Goal: Task Accomplishment & Management: Use online tool/utility

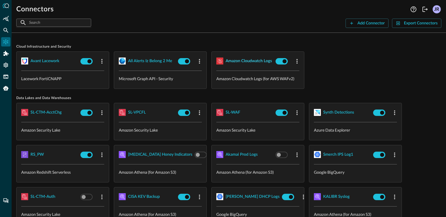
click at [251, 62] on div "Amazon Cloudwatch Logs" at bounding box center [248, 60] width 46 height 7
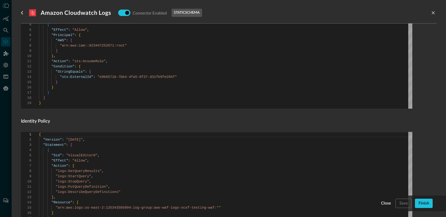
scroll to position [207, 0]
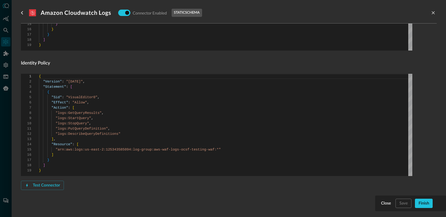
click at [64, 186] on div "Test Connector" at bounding box center [218, 184] width 395 height 9
click at [53, 186] on div "Test Connector" at bounding box center [46, 185] width 27 height 7
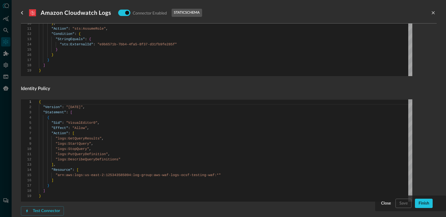
scroll to position [233, 0]
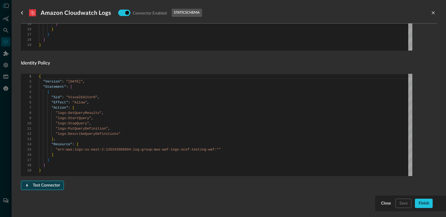
click at [49, 185] on div "Test Connector" at bounding box center [46, 185] width 27 height 7
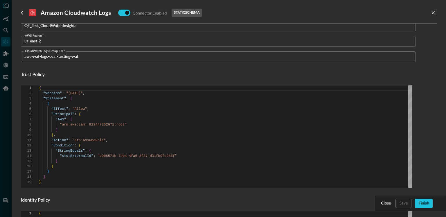
scroll to position [0, 0]
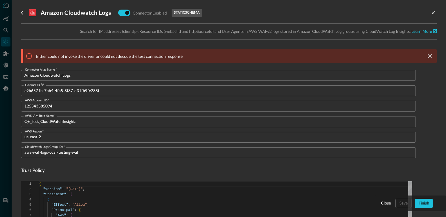
click at [125, 58] on p "Either could not invoke the driver or could not decode the test connection resp…" at bounding box center [109, 56] width 147 height 6
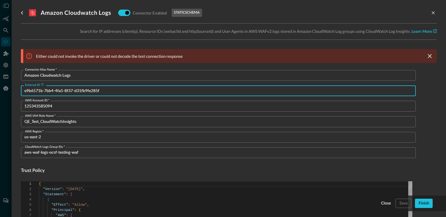
click at [71, 88] on input "e9b6571b-7bb4-4fa5-8f37-d31fb9fe285f" at bounding box center [219, 90] width 391 height 11
click at [429, 14] on button "close-drawer" at bounding box center [432, 12] width 7 height 7
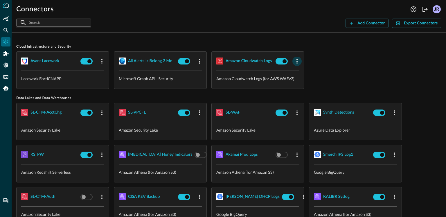
click at [300, 61] on button "button" at bounding box center [296, 61] width 9 height 9
click at [307, 98] on span "Delete" at bounding box center [310, 97] width 13 height 4
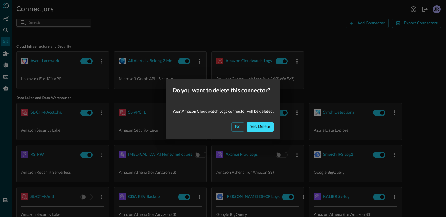
click at [265, 127] on div "Yes, delete" at bounding box center [260, 126] width 20 height 7
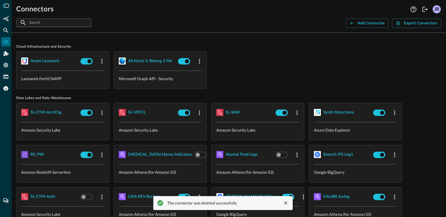
click at [358, 66] on div "Avant Lacework Lacework FortiCNAPP all alerts iz belong 2 me Microsoft Graph AP…" at bounding box center [228, 69] width 425 height 37
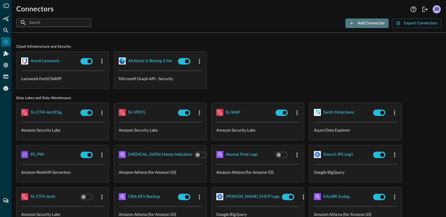
click at [367, 25] on div "Add Connector" at bounding box center [370, 23] width 27 height 7
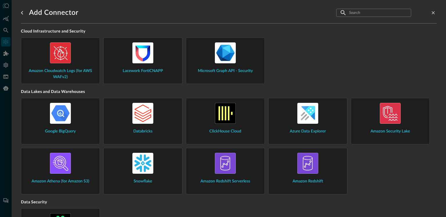
click at [76, 63] on div "Amazon Cloudwatch Logs (for AWS WAFv2)" at bounding box center [60, 61] width 69 height 38
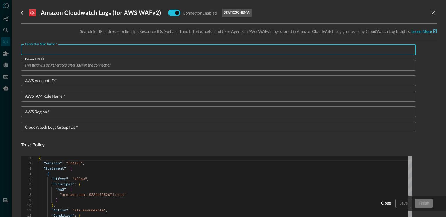
click at [102, 50] on input "Connector Alias Name   *" at bounding box center [219, 49] width 391 height 11
type input "Honeypot WAF"
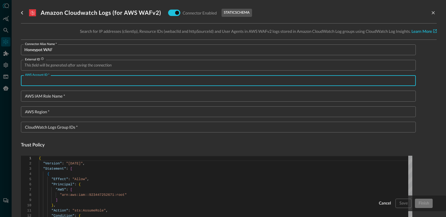
paste input "125343585094"
type input "125343585094"
type textarea "{ "Version": "2012-10-17", "Statement": [ { "Sid": "VisualEditor0", "Effect": "…"
type input "125343585094"
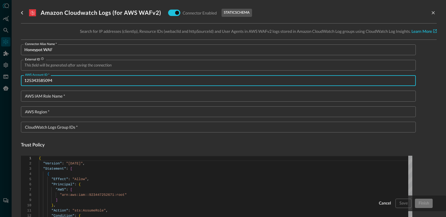
click at [100, 98] on input "AWS IAM Role Name   *" at bounding box center [219, 96] width 391 height 11
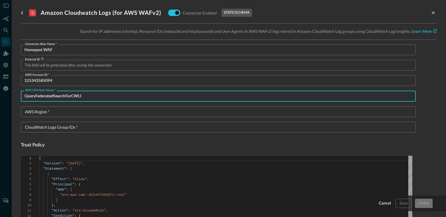
type input "QueryFederatedSearchForCWLI"
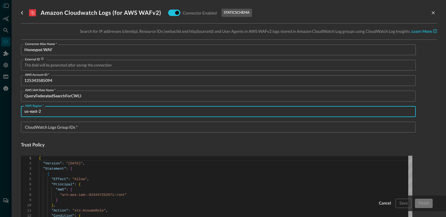
type input "us-east-2"
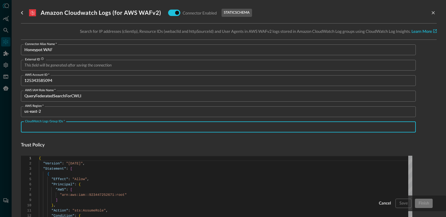
paste input "aws-waf-logs-ocsf-testing-waf"
type input "aws-waf-logs-ocsf-testing-waf"
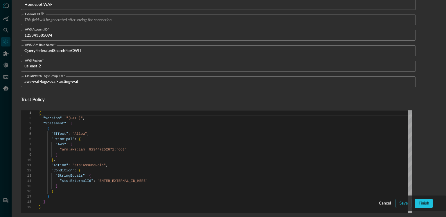
scroll to position [65, 0]
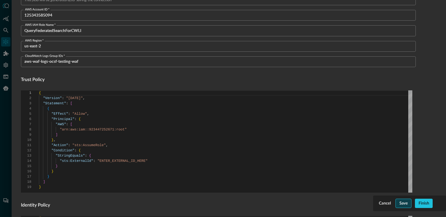
click at [400, 202] on div "Save" at bounding box center [403, 203] width 8 height 7
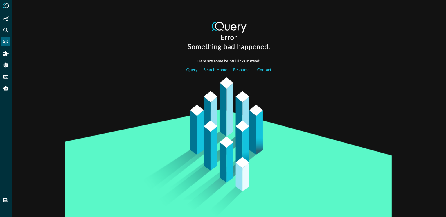
click at [6, 44] on icon "Connectors" at bounding box center [6, 42] width 6 height 6
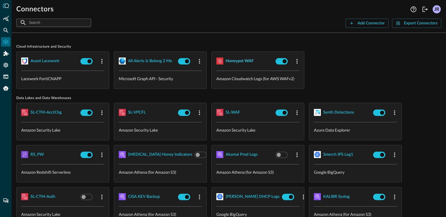
click at [235, 60] on div "Honeypot WAF" at bounding box center [239, 60] width 28 height 7
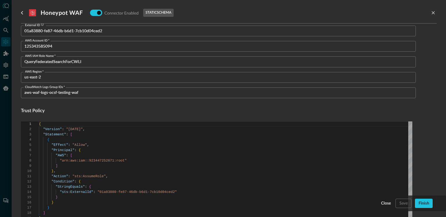
scroll to position [82, 0]
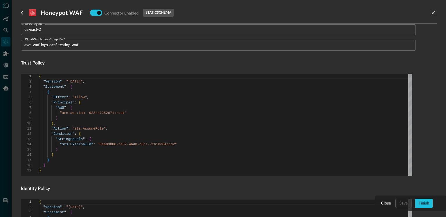
click at [226, 134] on div "{ "Version" : "2012-10-17" , "Statement" : [ { "Effect" : "Allow" , "Principal"…" at bounding box center [225, 125] width 373 height 102
click at [152, 128] on div "{ "Version" : "2012-10-17" , "Statement" : [ { "Effect" : "Allow" , "Principal"…" at bounding box center [225, 125] width 373 height 102
type textarea "{ "Version": "2012-10-17", "Statement": [ { "Effect": "Allow", "Principal": { "…"
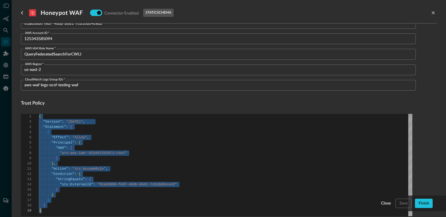
scroll to position [39, 0]
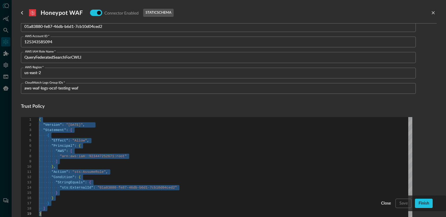
click at [62, 54] on input "QueryFederatedSearchForCWLI" at bounding box center [219, 57] width 391 height 11
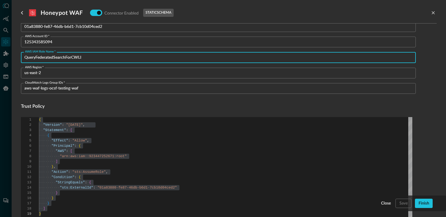
click at [62, 54] on input "QueryFederatedSearchForCWLI" at bounding box center [219, 57] width 391 height 11
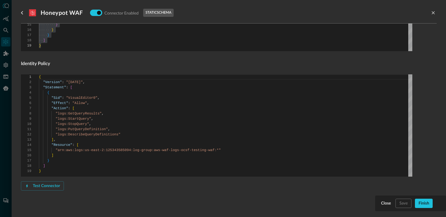
scroll to position [207, 0]
click at [239, 115] on div "{ "Version" : "2012-10-17" , "Statement" : [ { "Sid" : "VisualEditor0" , "Effec…" at bounding box center [225, 125] width 373 height 102
type textarea "{ "Version": "2012-10-17", "Statement": [ { "Sid": "VisualEditor0", "Effect": "…"
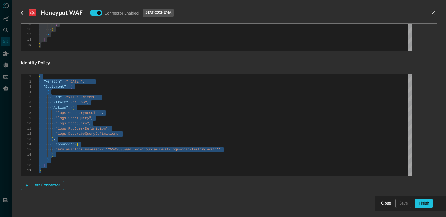
drag, startPoint x: 118, startPoint y: 182, endPoint x: 68, endPoint y: 187, distance: 50.0
click at [118, 182] on div "Test Connector" at bounding box center [218, 184] width 395 height 9
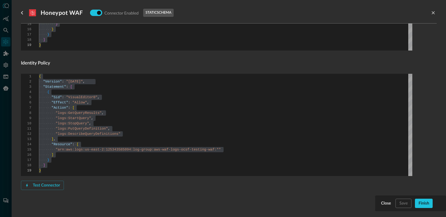
click at [121, 193] on div "Connector Alias Name   * Honeypot WAF Connector Alias Name   * External ID 01a8…" at bounding box center [218, 22] width 395 height 371
drag, startPoint x: 40, startPoint y: 183, endPoint x: 82, endPoint y: 199, distance: 44.6
click at [40, 183] on div "Test Connector" at bounding box center [46, 185] width 27 height 7
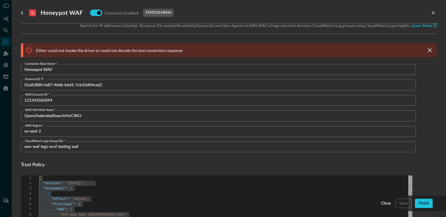
scroll to position [0, 0]
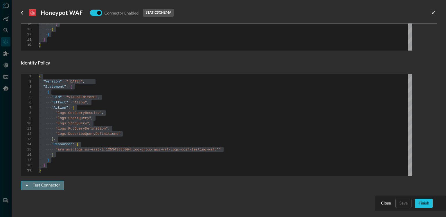
click at [46, 185] on div "Test Connector" at bounding box center [46, 185] width 27 height 7
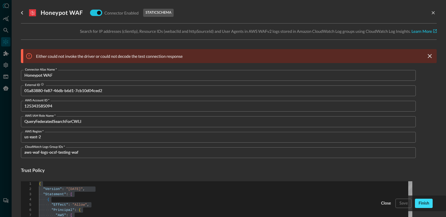
click at [425, 204] on div "Finish" at bounding box center [423, 203] width 11 height 7
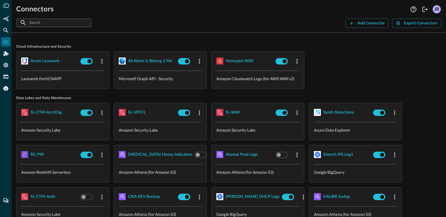
click at [0, 30] on div at bounding box center [6, 108] width 12 height 217
click at [2, 30] on div "Federated Search" at bounding box center [5, 30] width 9 height 9
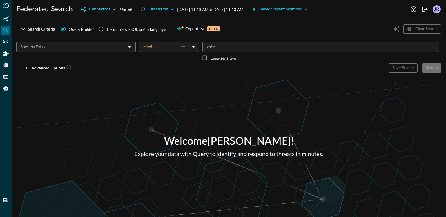
click at [101, 8] on div "Connectors" at bounding box center [99, 9] width 21 height 7
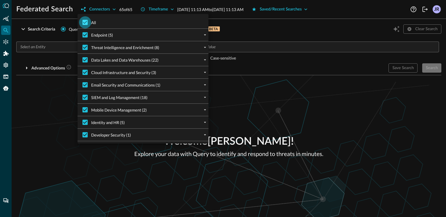
click at [86, 24] on input "All" at bounding box center [85, 22] width 12 height 12
checkbox input "false"
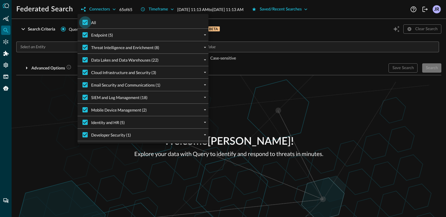
checkbox input "false"
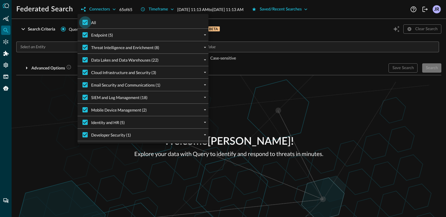
checkbox input "false"
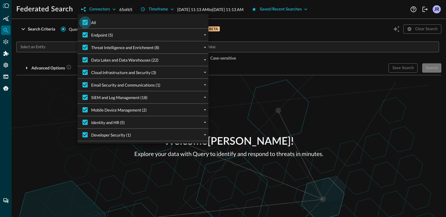
checkbox input "false"
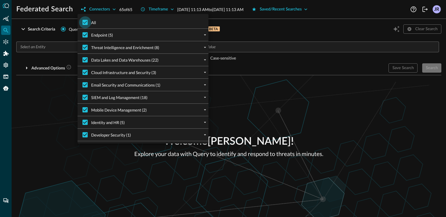
checkbox input "false"
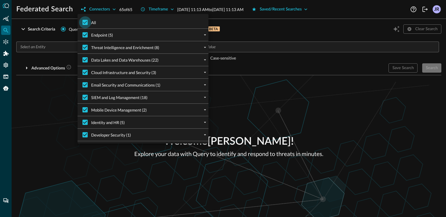
checkbox input "false"
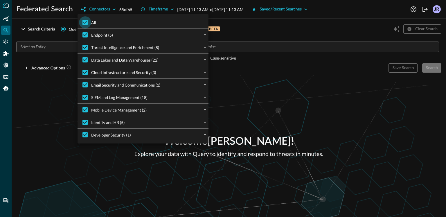
checkbox input "false"
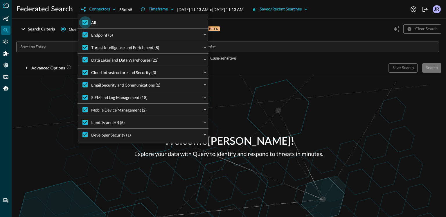
checkbox input "false"
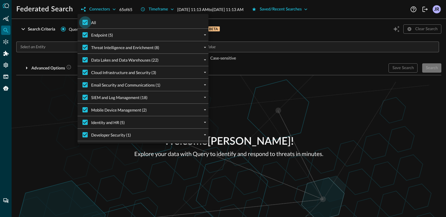
checkbox input "false"
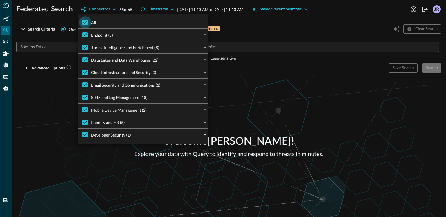
checkbox input "false"
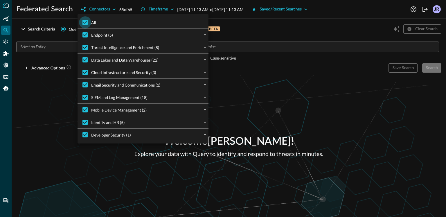
checkbox input "false"
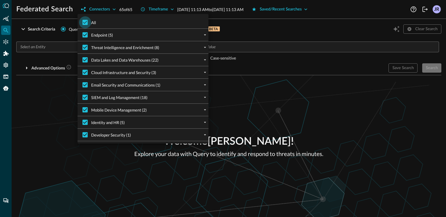
checkbox input "false"
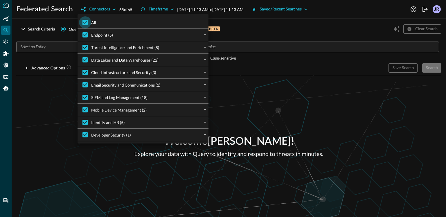
checkbox input "false"
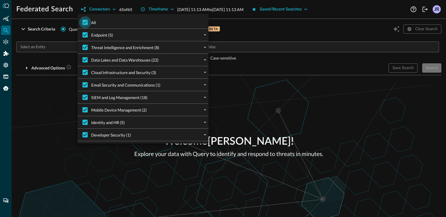
checkbox input "false"
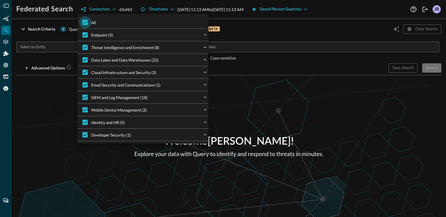
checkbox input "false"
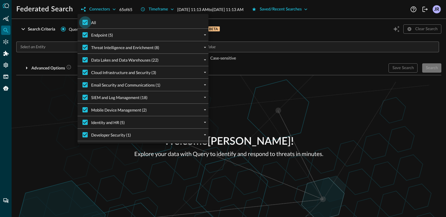
checkbox input "false"
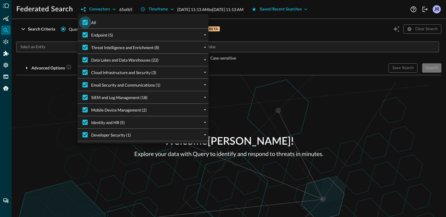
checkbox input "false"
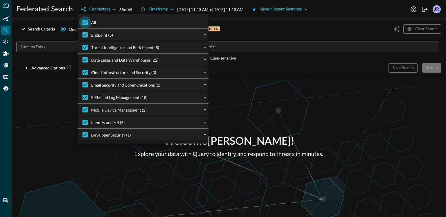
checkbox input "false"
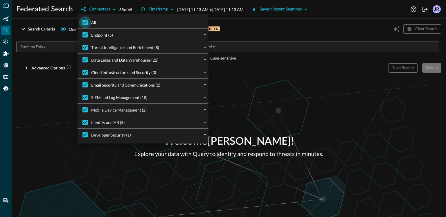
checkbox input "false"
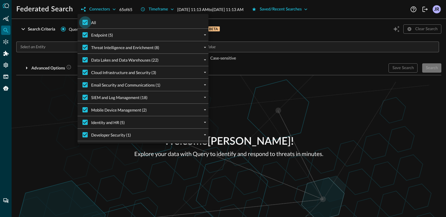
checkbox input "false"
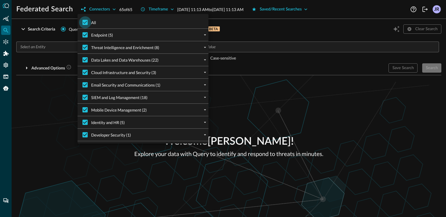
checkbox input "false"
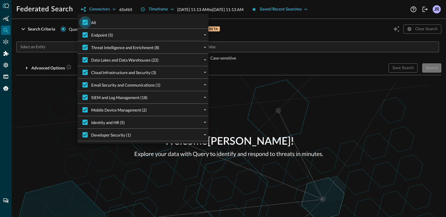
checkbox input "false"
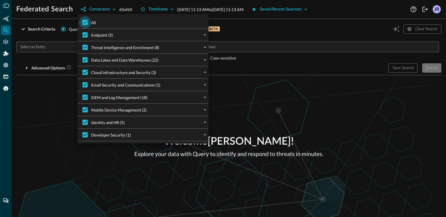
checkbox input "false"
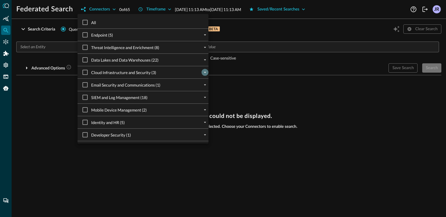
click at [204, 75] on button "expand" at bounding box center [204, 72] width 7 height 7
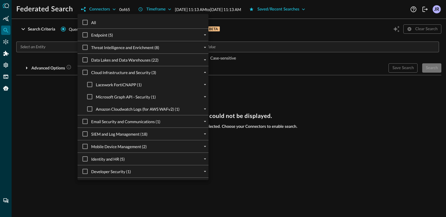
click at [96, 110] on span "Amazon Cloudwatch Logs (for AWS WAFv2) (1)" at bounding box center [138, 109] width 84 height 6
click at [96, 110] on input "Amazon Cloudwatch Logs (for AWS WAFv2) (1)" at bounding box center [90, 109] width 12 height 12
checkbox input "true"
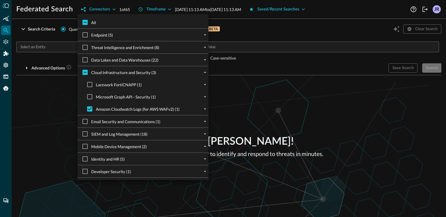
click at [81, 95] on div "Cloud Infrastructure and Security (3) Lacework FortiCNAPP (1) Avant Lacework Mi…" at bounding box center [142, 90] width 131 height 49
drag, startPoint x: 50, startPoint y: 99, endPoint x: 117, endPoint y: 44, distance: 87.4
click at [50, 99] on div at bounding box center [223, 108] width 446 height 217
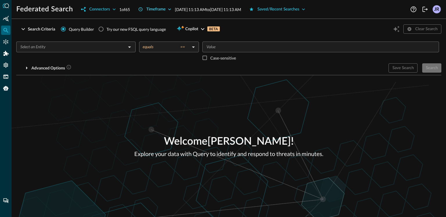
click at [170, 6] on button "Timeframe" at bounding box center [155, 9] width 40 height 9
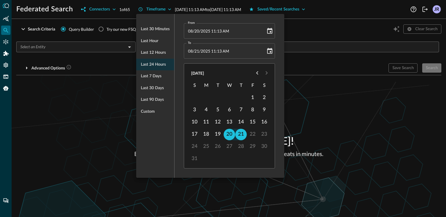
click at [154, 73] on span "Last 7 days" at bounding box center [151, 76] width 21 height 7
type input "08/14/2025 11:13 AM"
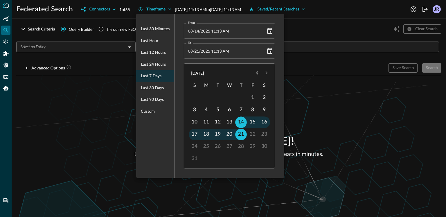
drag, startPoint x: 46, startPoint y: 85, endPoint x: 47, endPoint y: 81, distance: 4.1
click at [46, 85] on div at bounding box center [223, 108] width 446 height 217
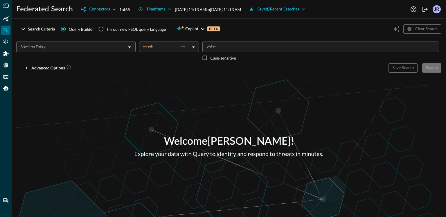
click at [70, 50] on input "text" at bounding box center [71, 46] width 106 height 7
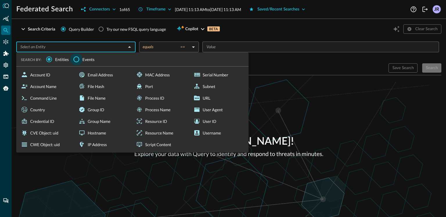
click at [80, 62] on input "Events" at bounding box center [76, 59] width 12 height 12
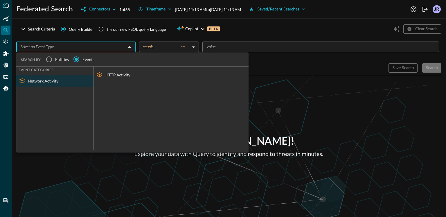
click at [113, 73] on div "HTTP Activity" at bounding box center [171, 75] width 155 height 12
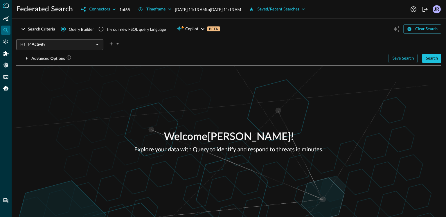
click at [316, 107] on div "Welcome Jonathan Rau ! Explore your data with Query to identify and respond to …" at bounding box center [229, 141] width 434 height 151
click at [425, 63] on button "Search" at bounding box center [431, 58] width 19 height 9
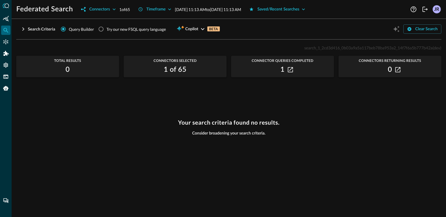
click at [144, 137] on div "Your search criteria found no results. Consider broadening your search criteria." at bounding box center [228, 164] width 425 height 91
click at [424, 9] on icon "Logout" at bounding box center [424, 9] width 5 height 5
